Goal: Check status: Check status

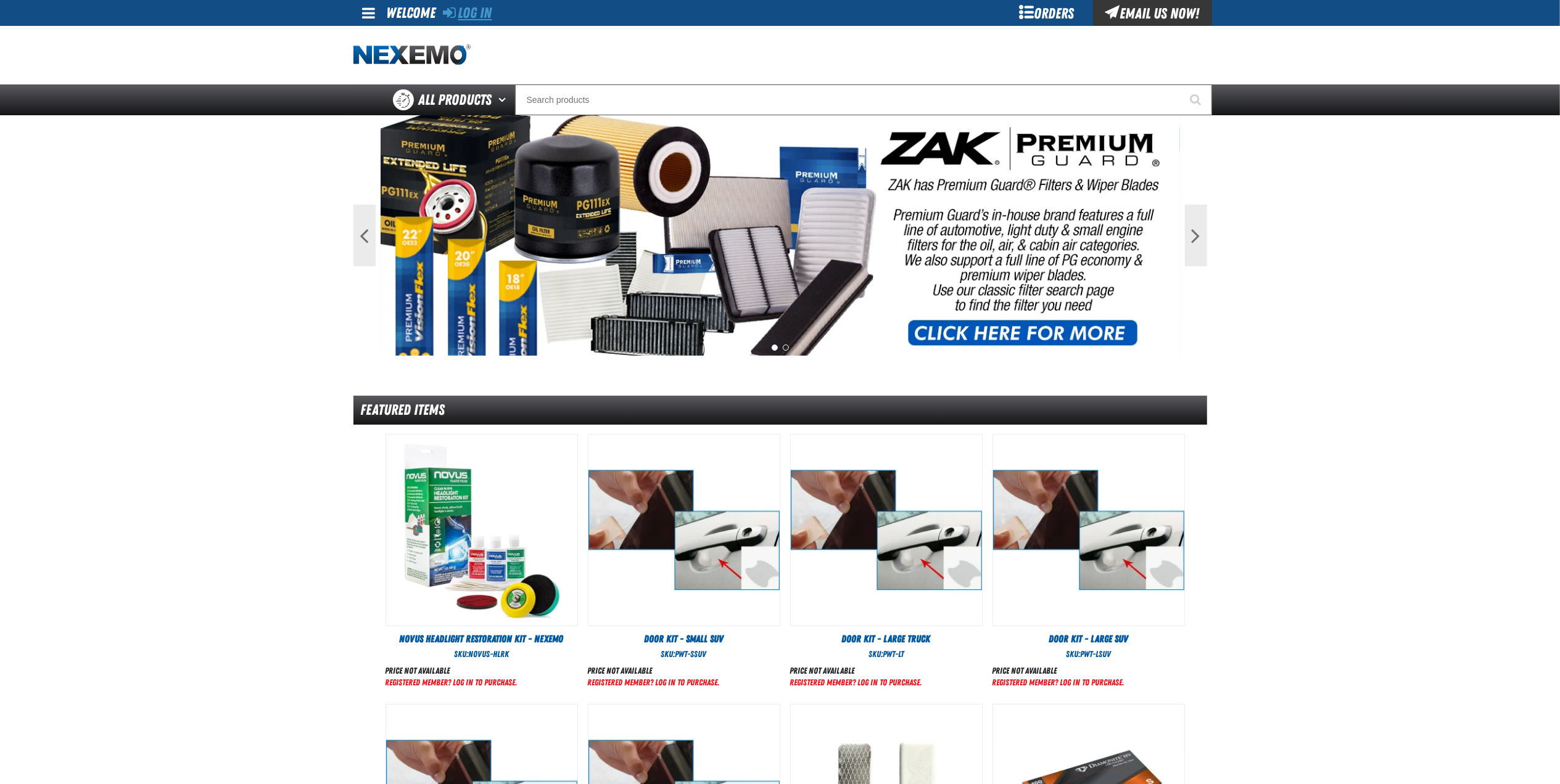
click at [484, 14] on link "Log In" at bounding box center [467, 12] width 49 height 17
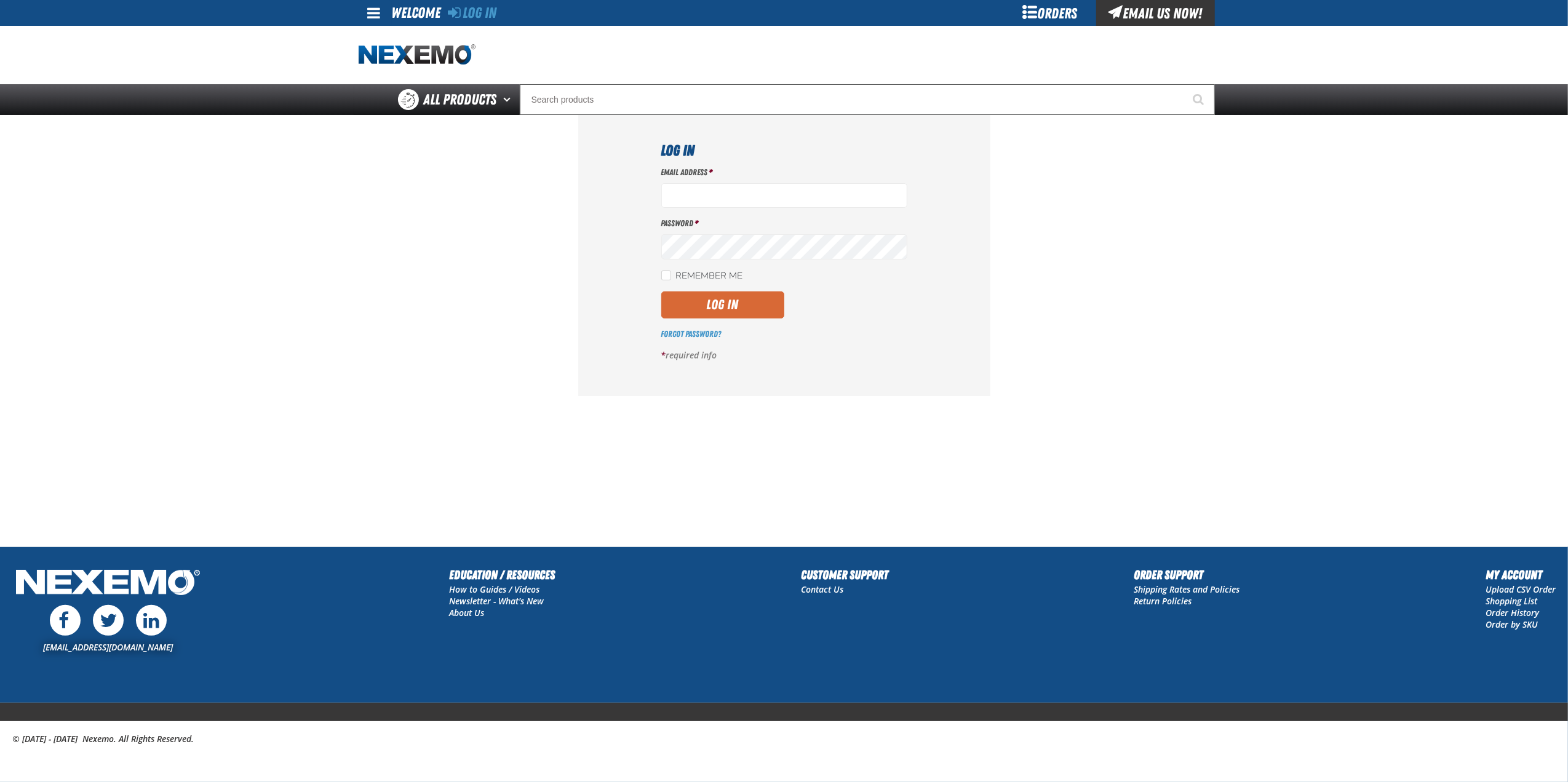
type input "jkemp@vtaig.com"
click at [722, 301] on button "Log In" at bounding box center [723, 305] width 123 height 27
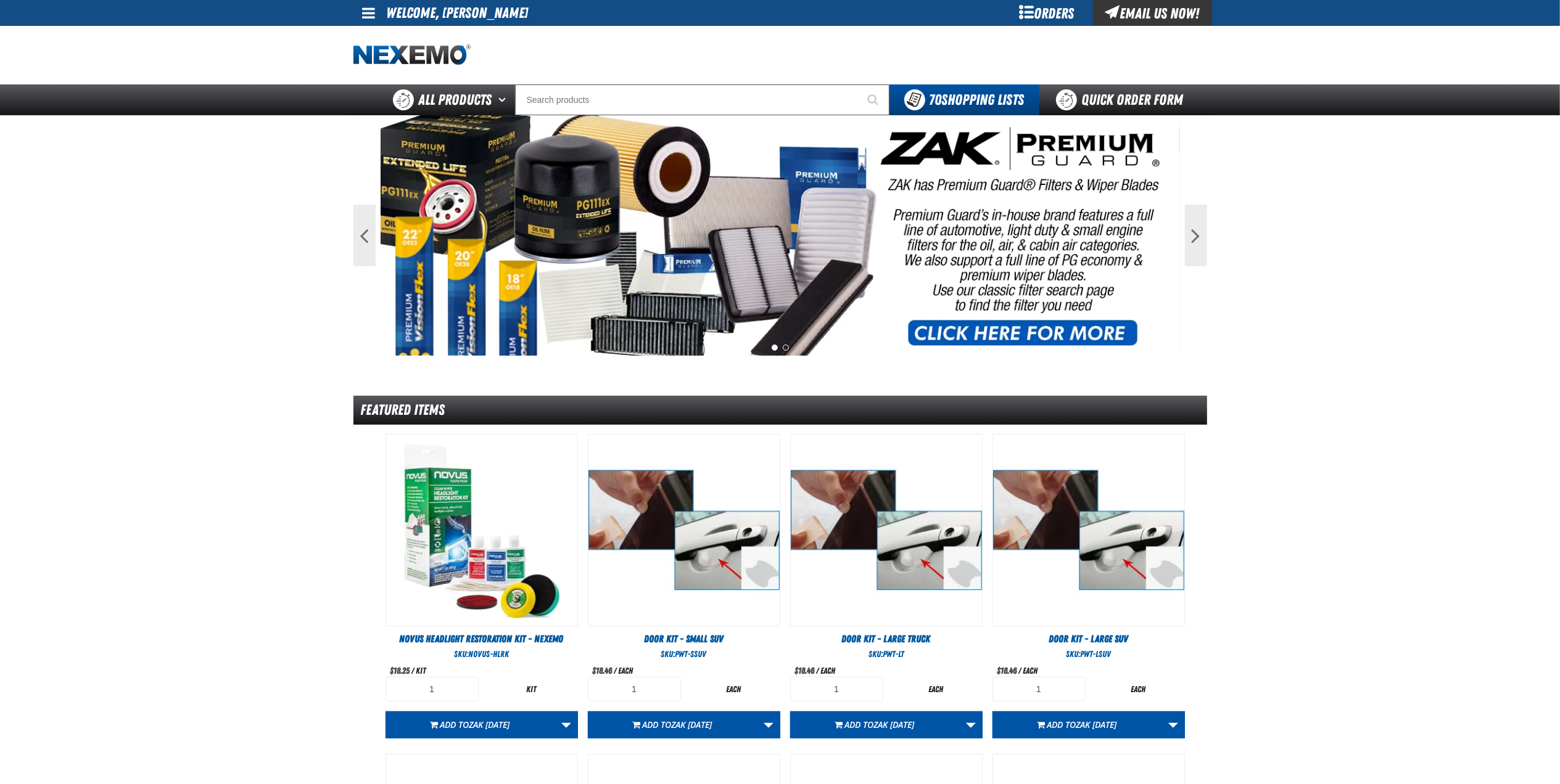
click at [1052, 14] on div "Orders" at bounding box center [1046, 13] width 92 height 26
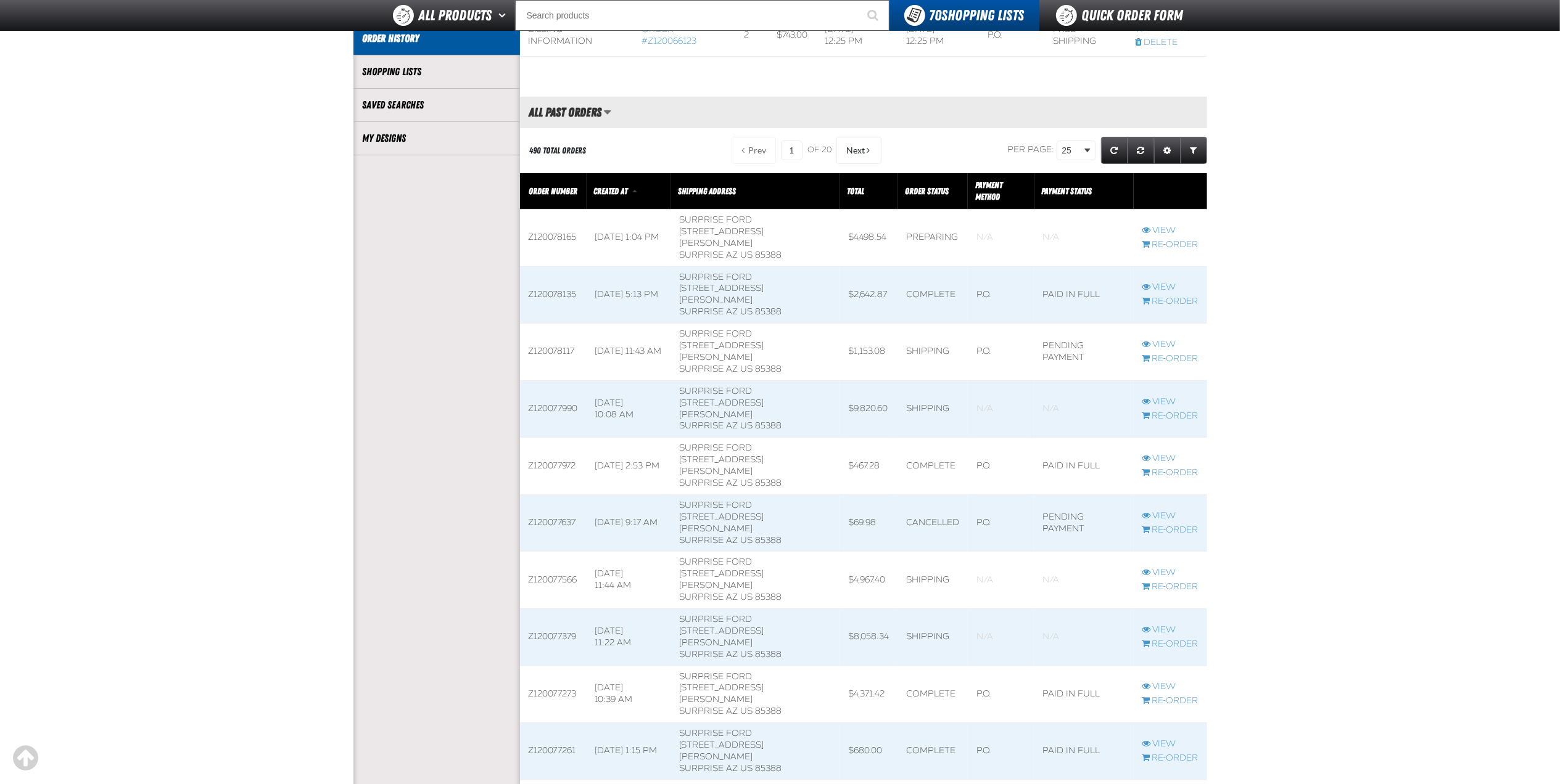
scroll to position [328, 0]
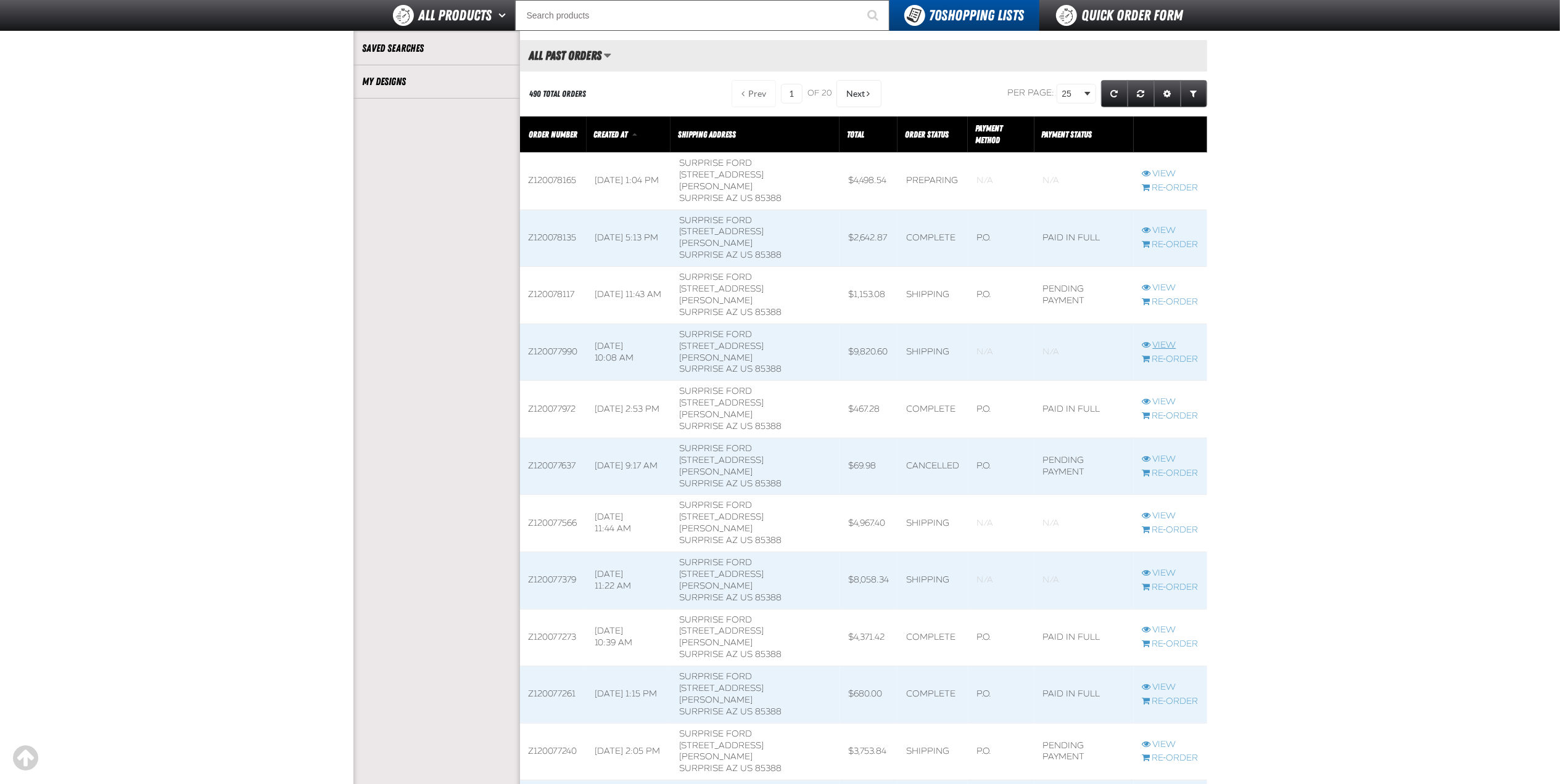
click at [1165, 339] on link "View" at bounding box center [1169, 345] width 56 height 11
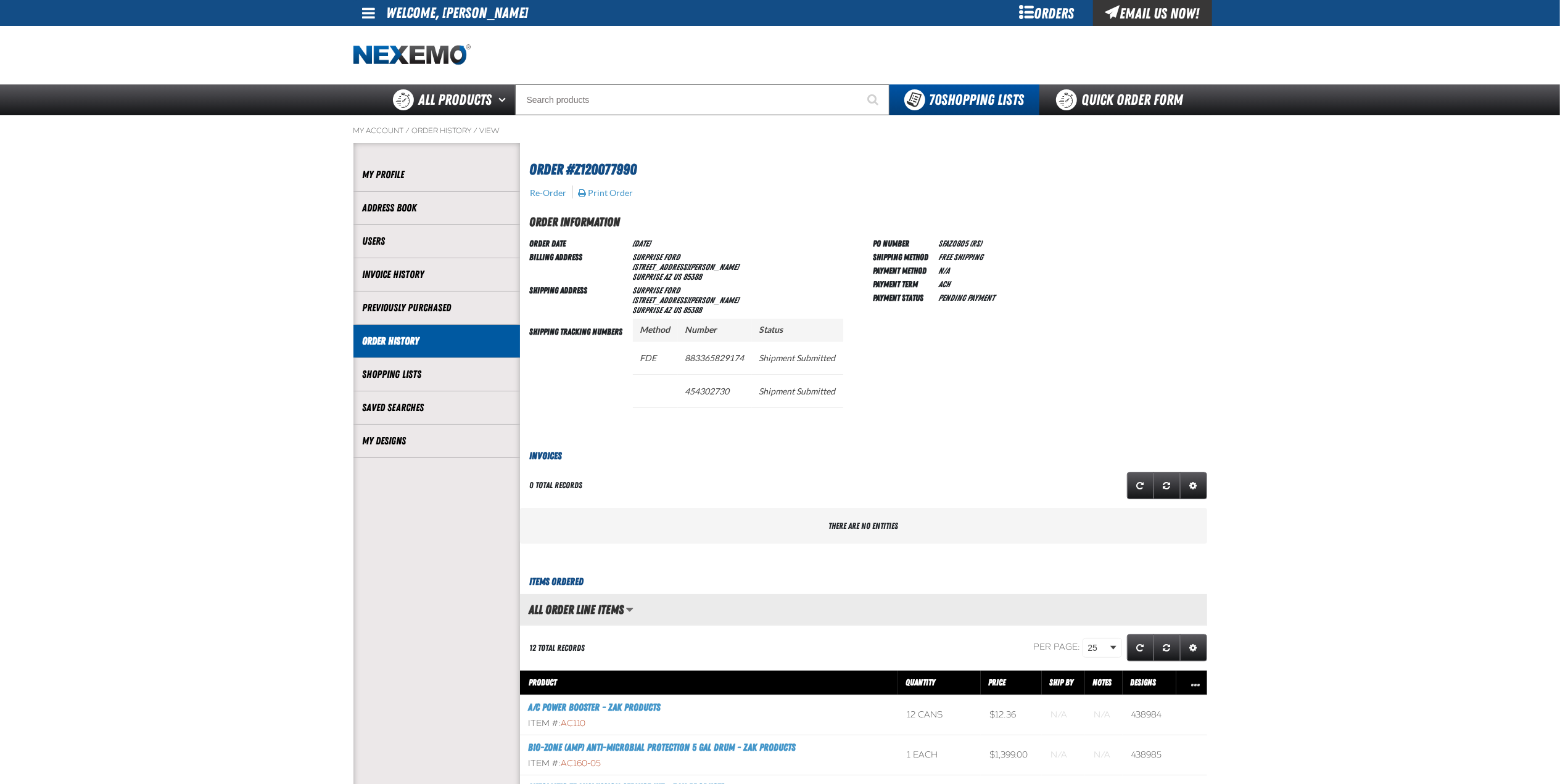
scroll to position [1, 1]
drag, startPoint x: 747, startPoint y: 359, endPoint x: 686, endPoint y: 359, distance: 61.0
click at [686, 359] on td "883365829174" at bounding box center [715, 357] width 74 height 33
drag, startPoint x: 686, startPoint y: 359, endPoint x: 707, endPoint y: 362, distance: 21.2
copy td "883365829174"
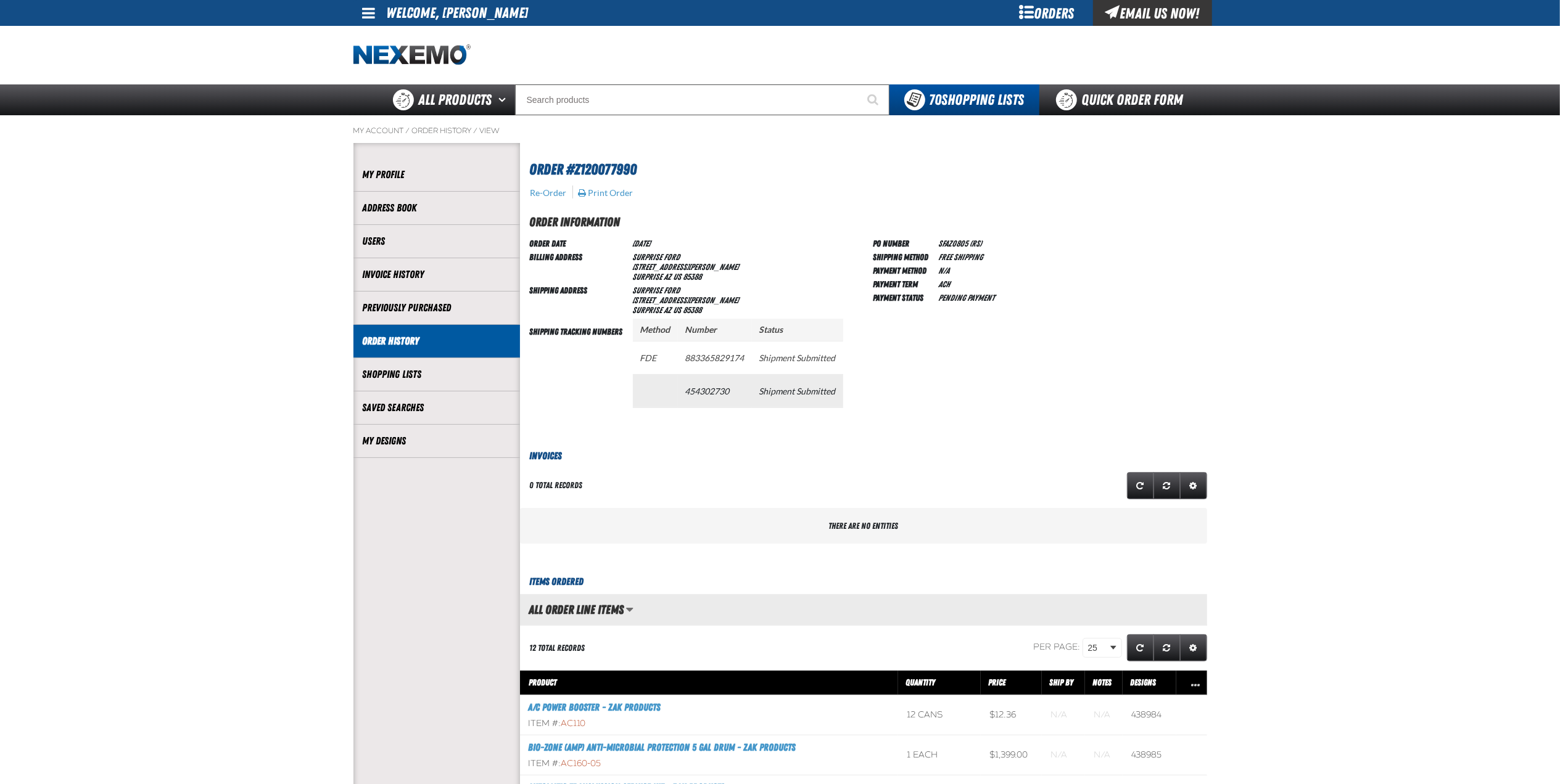
drag, startPoint x: 741, startPoint y: 394, endPoint x: 684, endPoint y: 393, distance: 57.0
click at [684, 393] on td "454302730" at bounding box center [715, 390] width 74 height 33
drag, startPoint x: 684, startPoint y: 393, endPoint x: 704, endPoint y: 394, distance: 20.0
copy td "454302730"
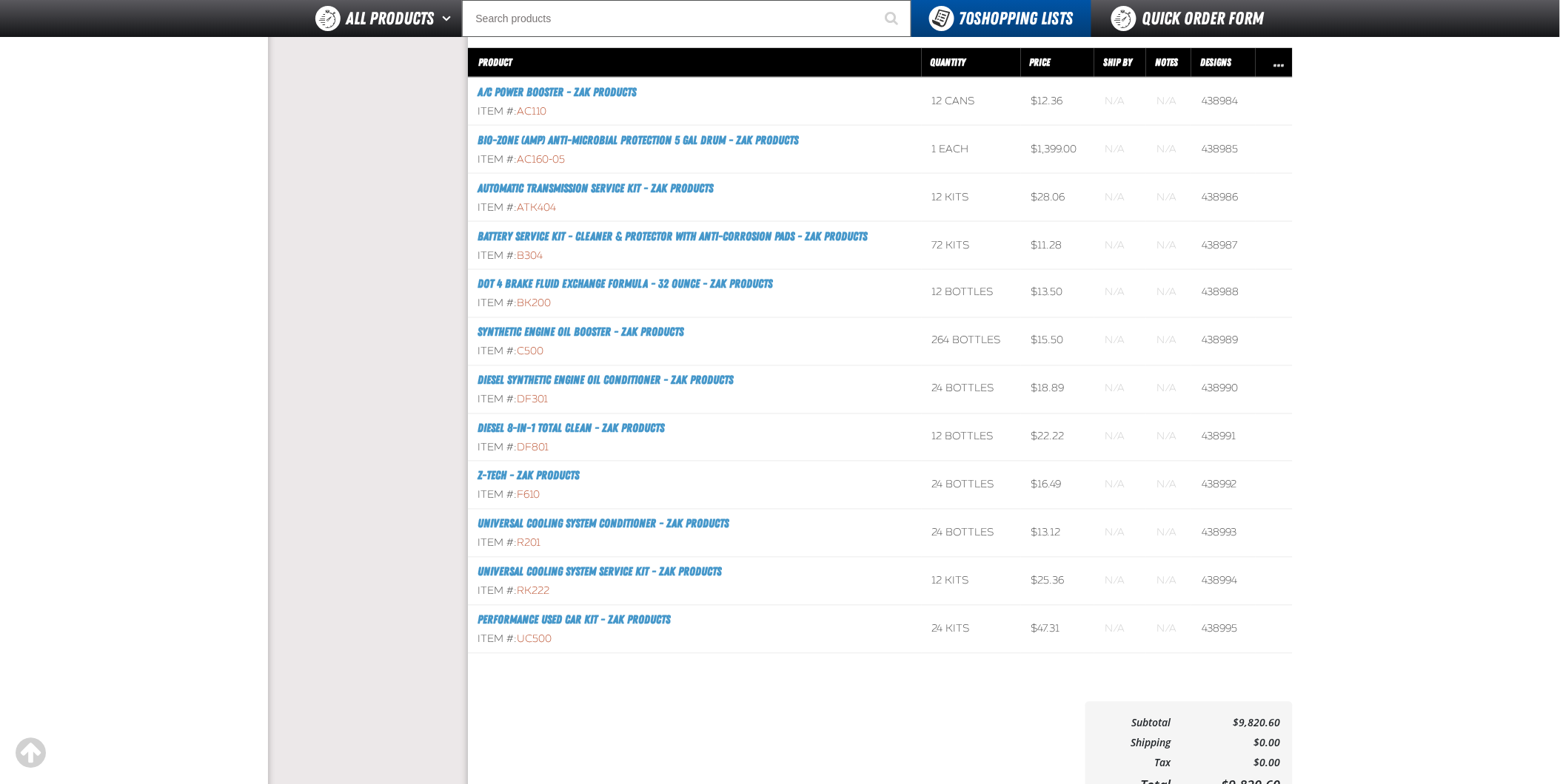
scroll to position [750, 0]
